Goal: Information Seeking & Learning: Understand process/instructions

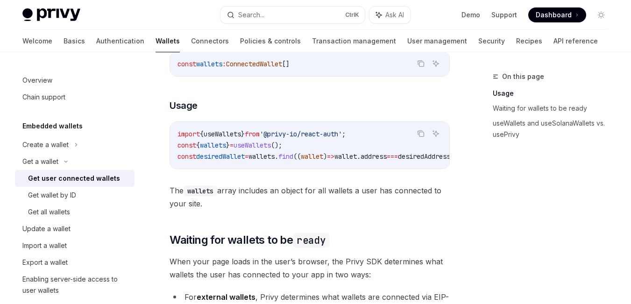
scroll to position [0, 7]
click at [585, 233] on div "On this page Usage Waiting for wallets to be ready useWallets and useSolanaWall…" at bounding box center [545, 187] width 142 height 233
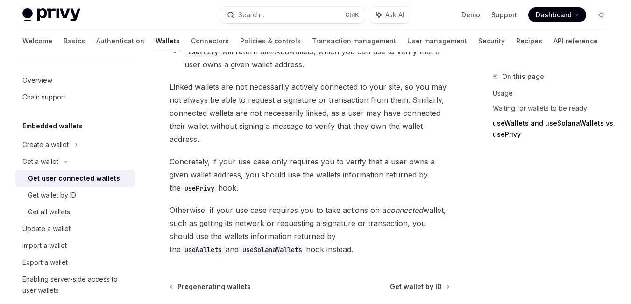
scroll to position [988, 0]
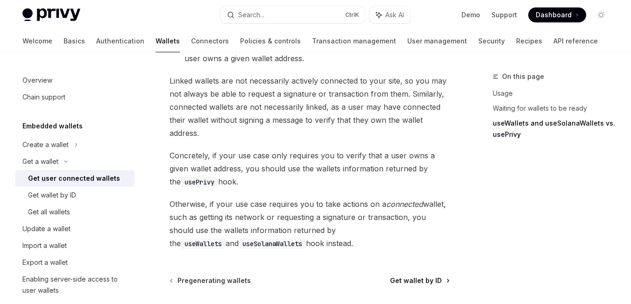
click at [413, 285] on span "Get wallet by ID" at bounding box center [416, 280] width 52 height 9
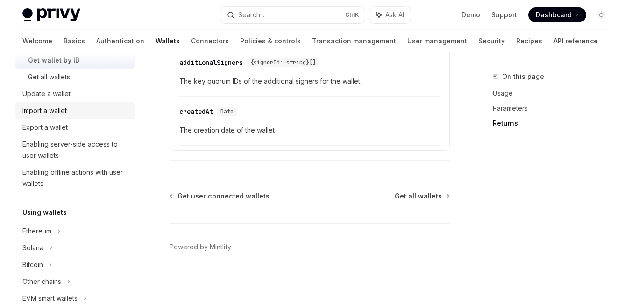
scroll to position [136, 0]
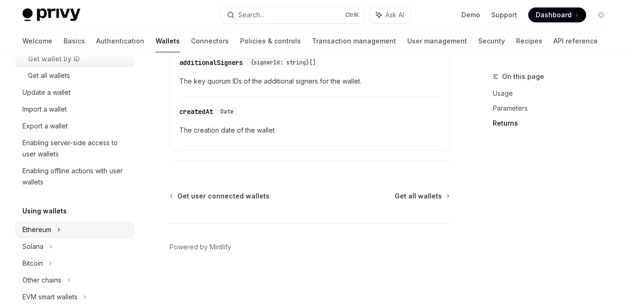
click at [62, 17] on div "Ethereum" at bounding box center [74, 8] width 119 height 17
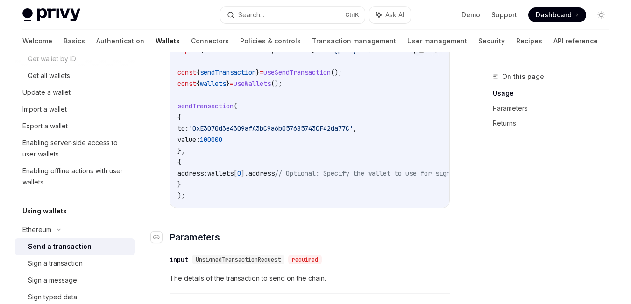
scroll to position [220, 0]
click at [56, 264] on div "Sign a transaction" at bounding box center [55, 263] width 55 height 11
type textarea "*"
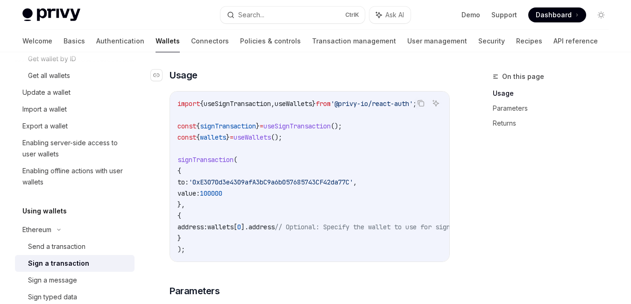
scroll to position [166, 0]
click at [512, 108] on link "Parameters" at bounding box center [553, 108] width 123 height 15
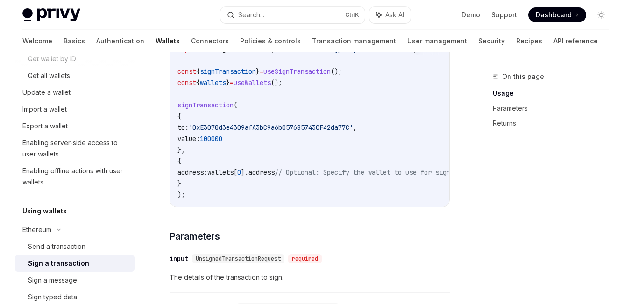
scroll to position [220, 0]
